Goal: Task Accomplishment & Management: Manage account settings

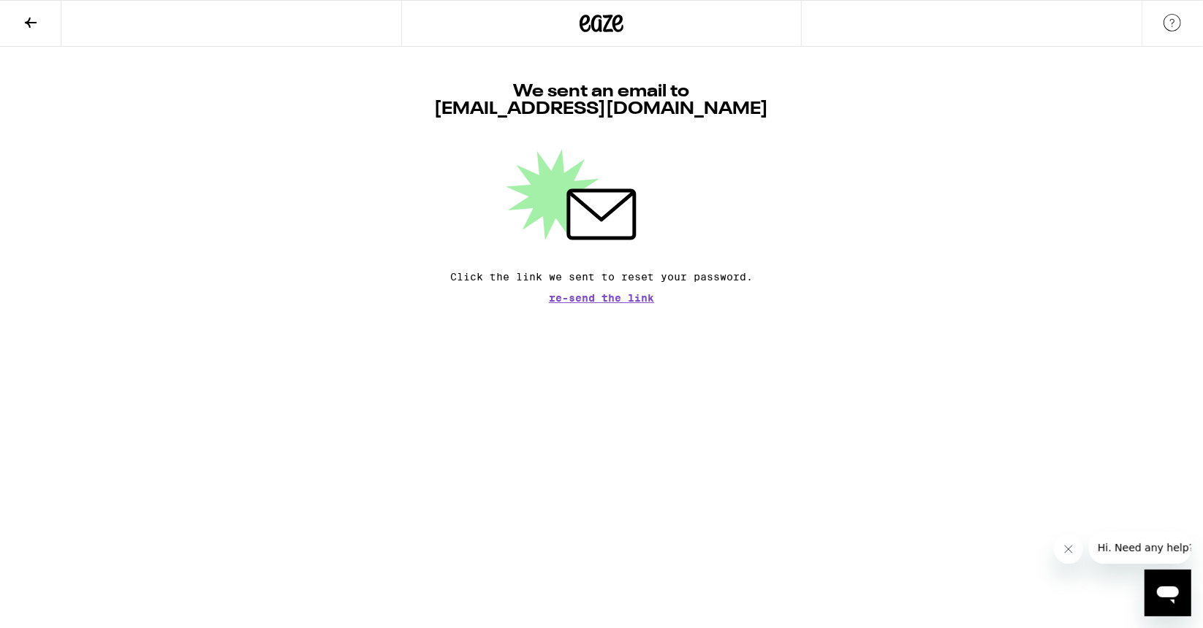
click at [38, 16] on icon at bounding box center [31, 23] width 18 height 18
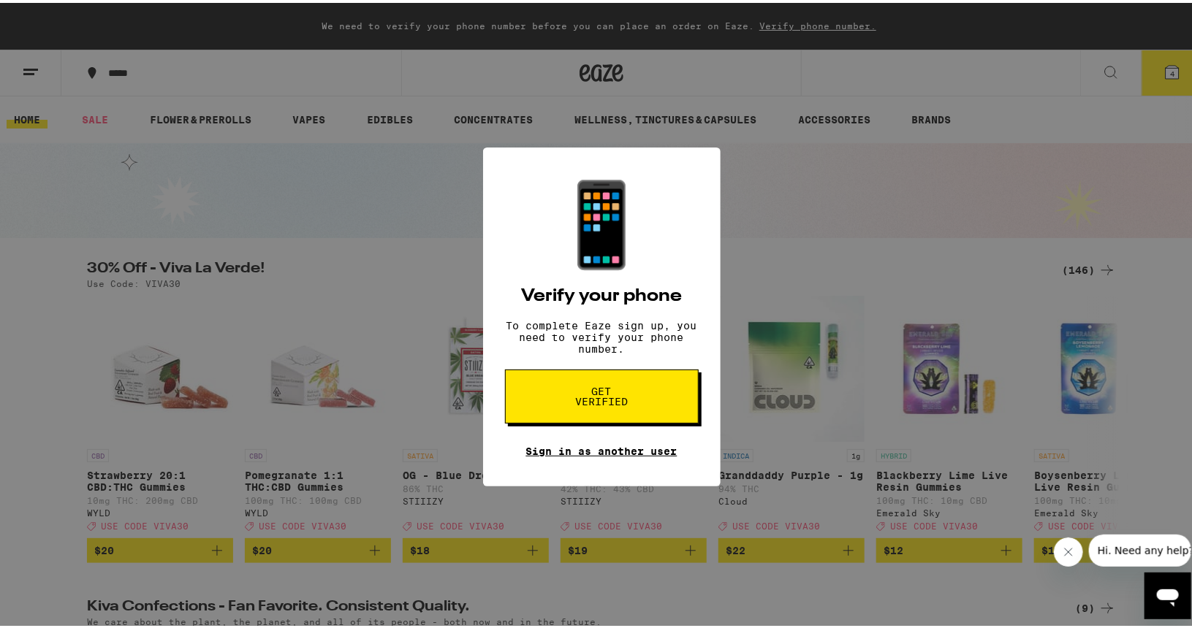
click at [571, 455] on link "Sign in as another user" at bounding box center [601, 449] width 151 height 12
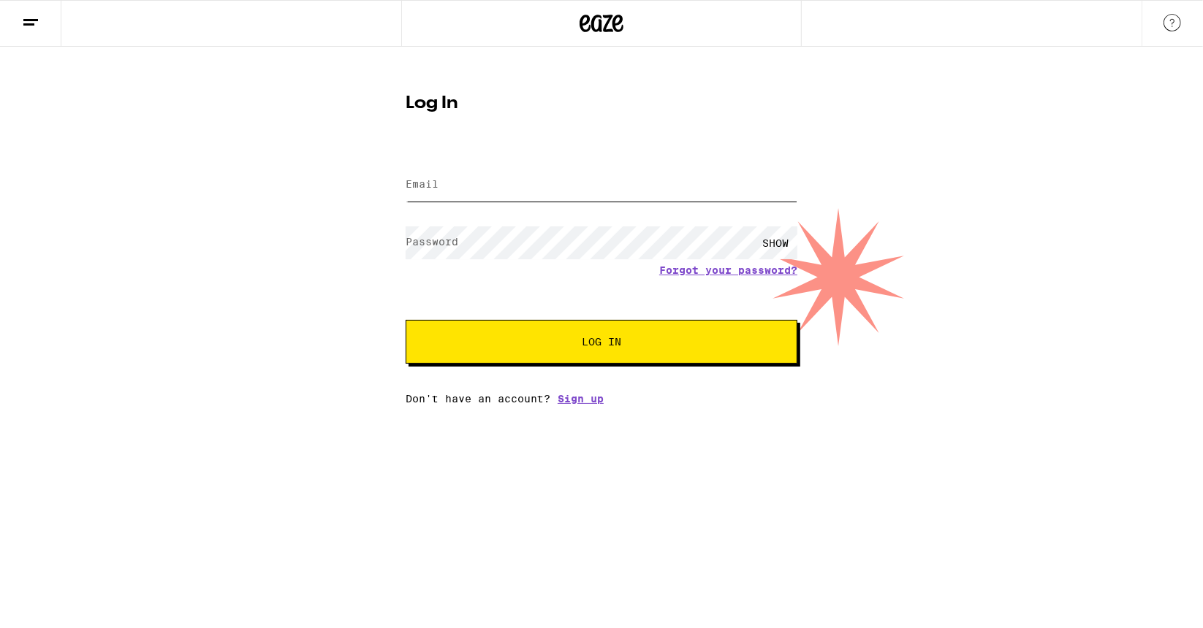
click at [462, 186] on input "Email" at bounding box center [602, 185] width 392 height 33
click at [479, 189] on input "Email" at bounding box center [602, 185] width 392 height 33
type input "courtneyarmagan@gmail.com"
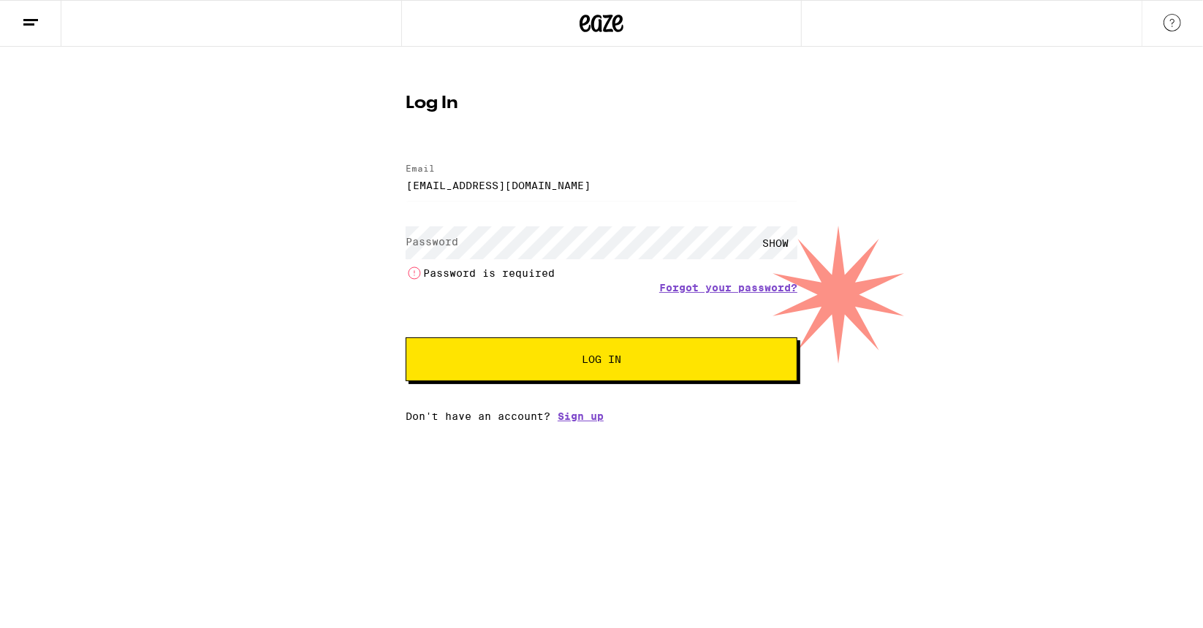
click at [770, 243] on div "SHOW" at bounding box center [775, 243] width 44 height 33
click at [694, 290] on link "Forgot your password?" at bounding box center [728, 288] width 138 height 12
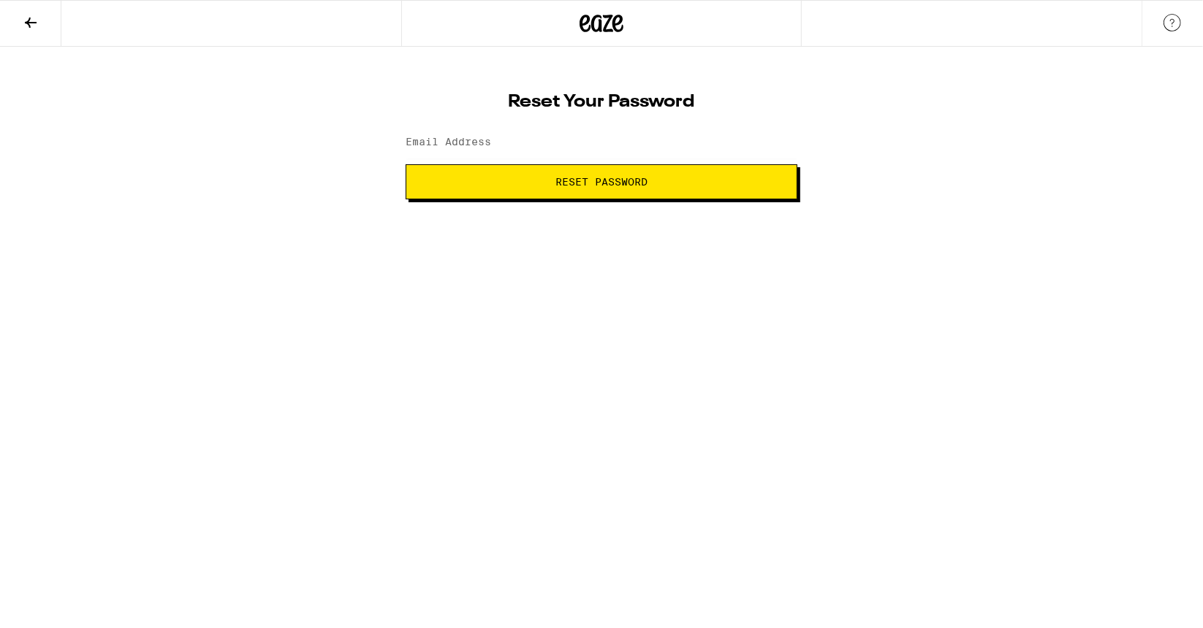
click at [463, 142] on label "Email Address" at bounding box center [448, 142] width 85 height 12
type input "courtneyarmagan@gmail.com"
click at [551, 199] on html "Reset Your Password Email Address courtneyarmagan@gmail.com Reset Password Weed…" at bounding box center [601, 99] width 1203 height 199
click at [520, 186] on span "Reset Password" at bounding box center [601, 182] width 367 height 10
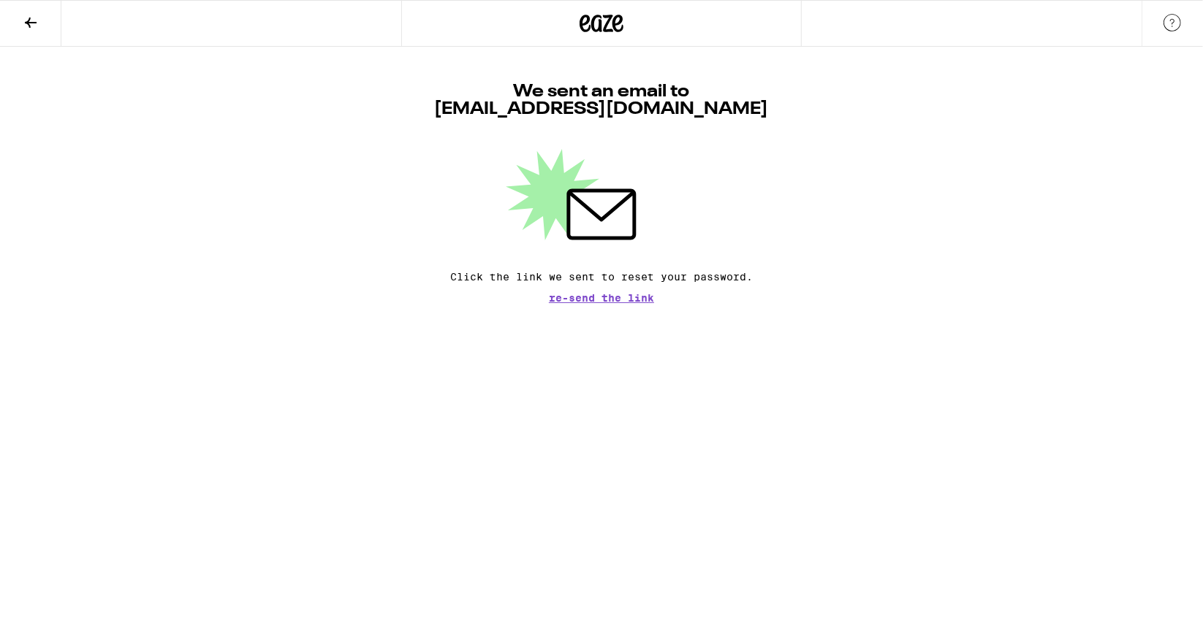
click at [28, 26] on icon at bounding box center [31, 23] width 18 height 18
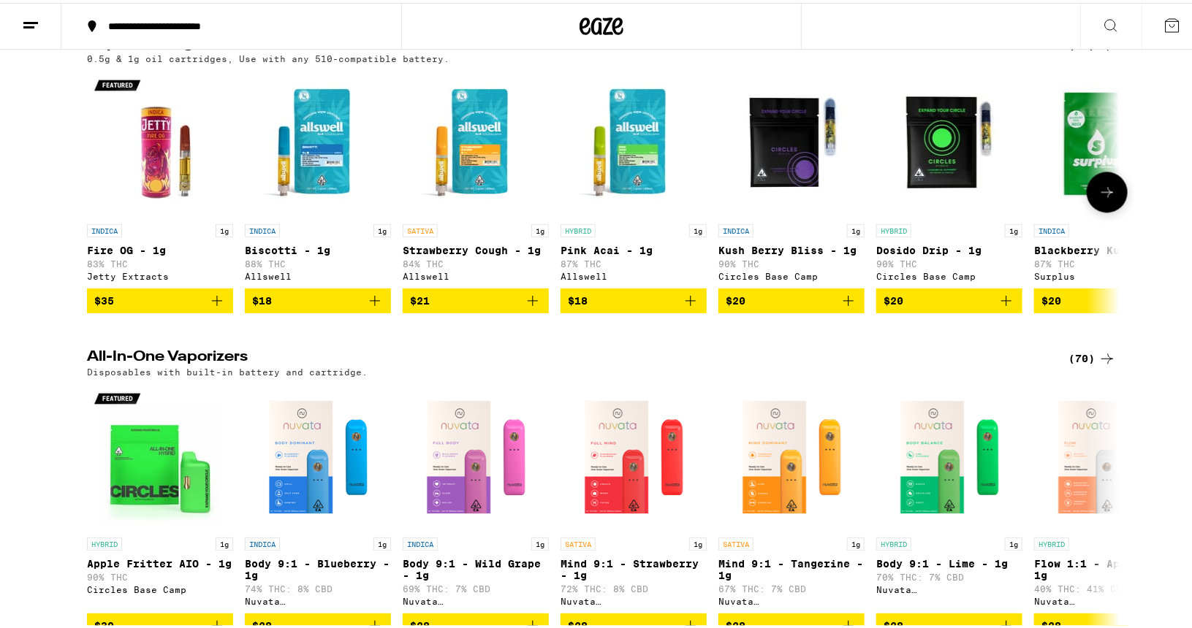
scroll to position [1629, 0]
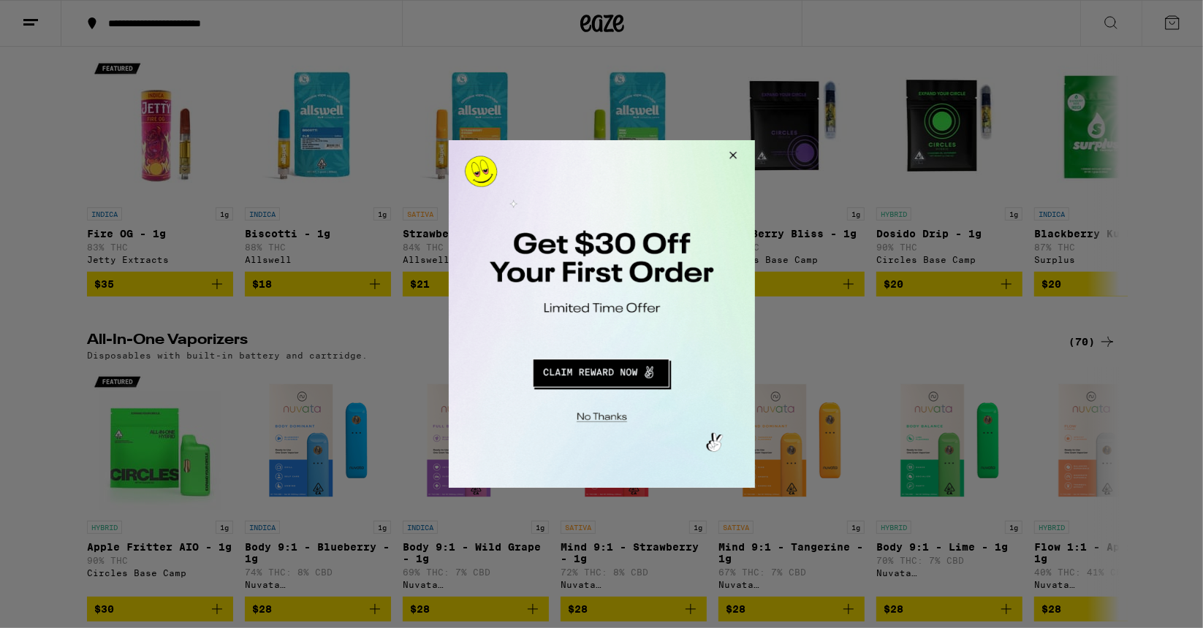
click at [734, 152] on button "Close Modal" at bounding box center [729, 157] width 39 height 35
